Goal: Task Accomplishment & Management: Use online tool/utility

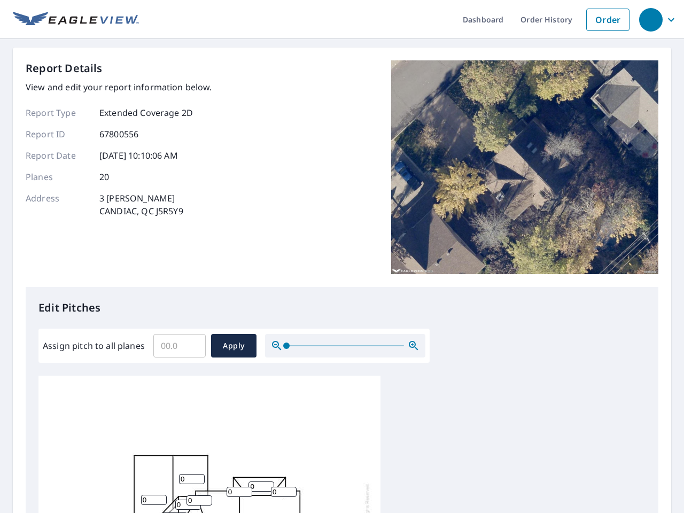
click at [342, 256] on div "Report Details View and edit your report information below. Report Type Extende…" at bounding box center [342, 173] width 633 height 227
click at [650, 19] on div "button" at bounding box center [651, 20] width 24 height 24
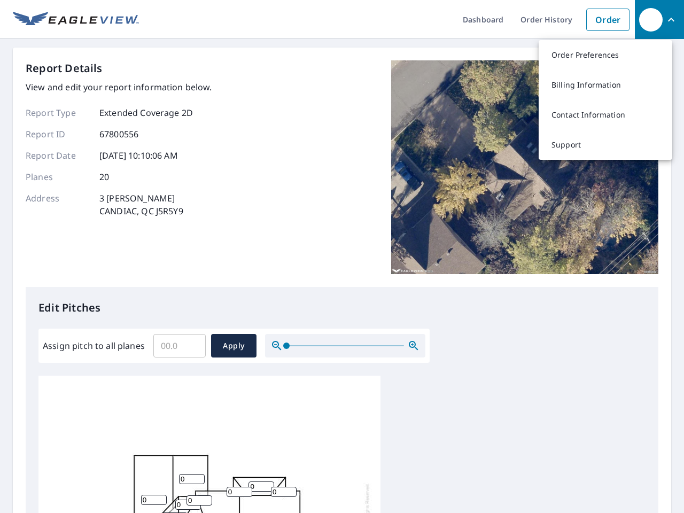
click at [180, 346] on input "Assign pitch to all planes" at bounding box center [179, 346] width 52 height 30
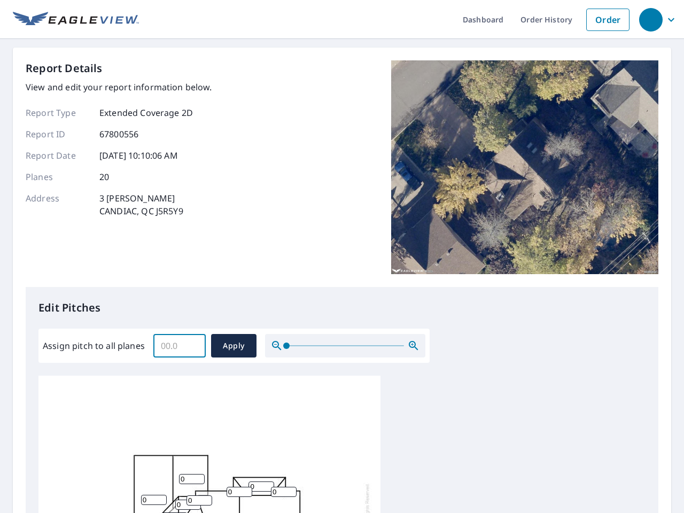
click at [233, 346] on span "Apply" at bounding box center [234, 345] width 28 height 13
click at [414, 346] on icon "button" at bounding box center [413, 345] width 13 height 13
